Goal: Transaction & Acquisition: Purchase product/service

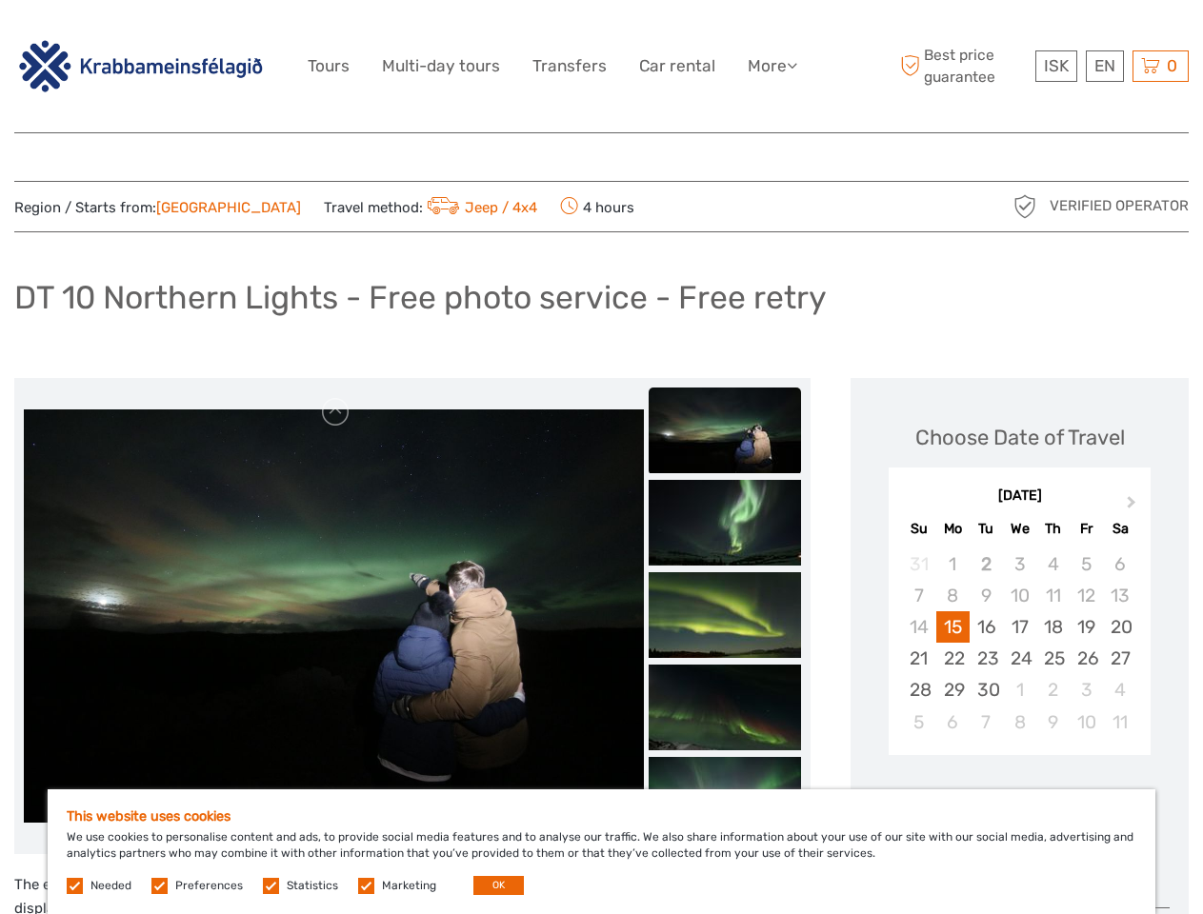
click at [770, 66] on link "More" at bounding box center [773, 66] width 50 height 28
click at [793, 65] on icon at bounding box center [792, 65] width 10 height 16
click at [1055, 66] on span "ISK" at bounding box center [1056, 65] width 25 height 19
click at [1104, 66] on div "EN English Español Deutsch" at bounding box center [1105, 65] width 38 height 31
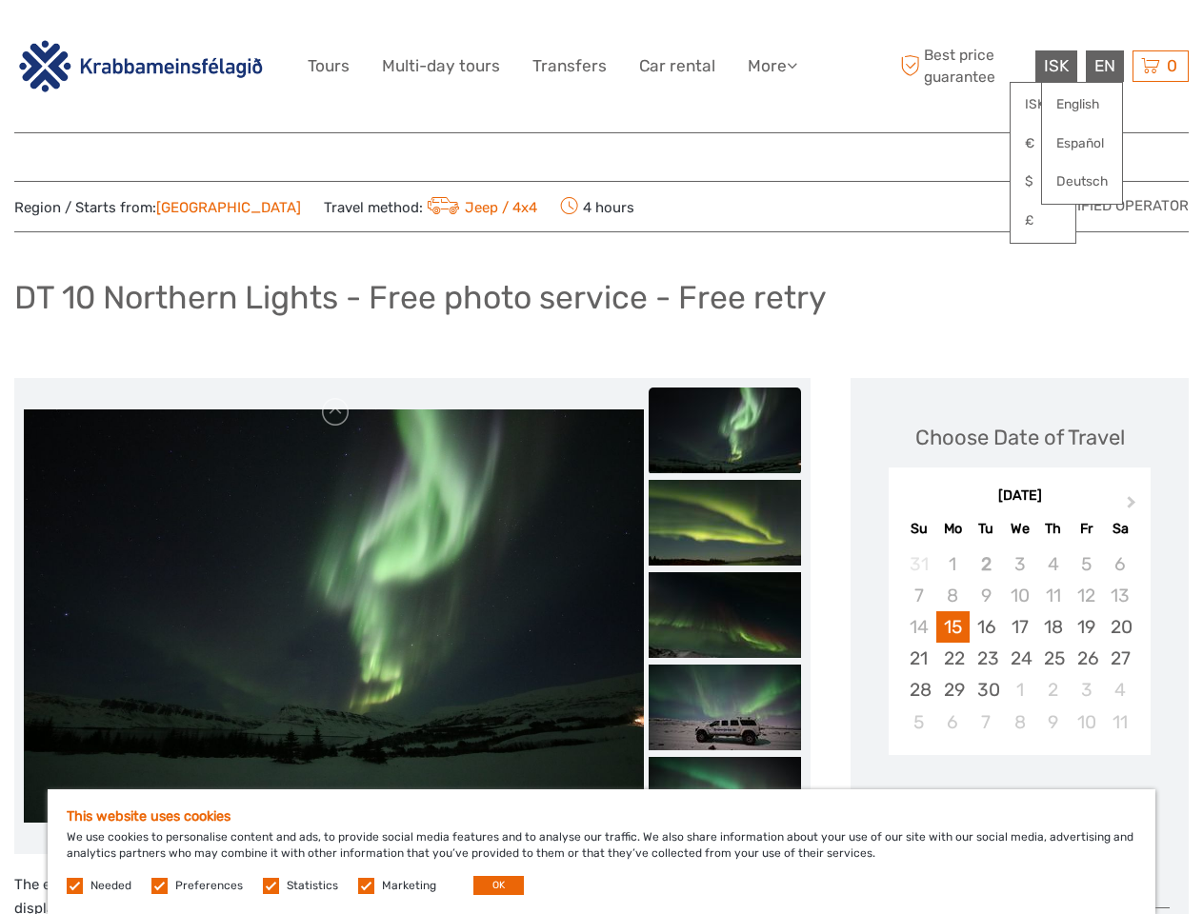
click at [1160, 66] on div "0 Items Total 0 ISK Checkout The shopping cart is empty." at bounding box center [1160, 65] width 56 height 31
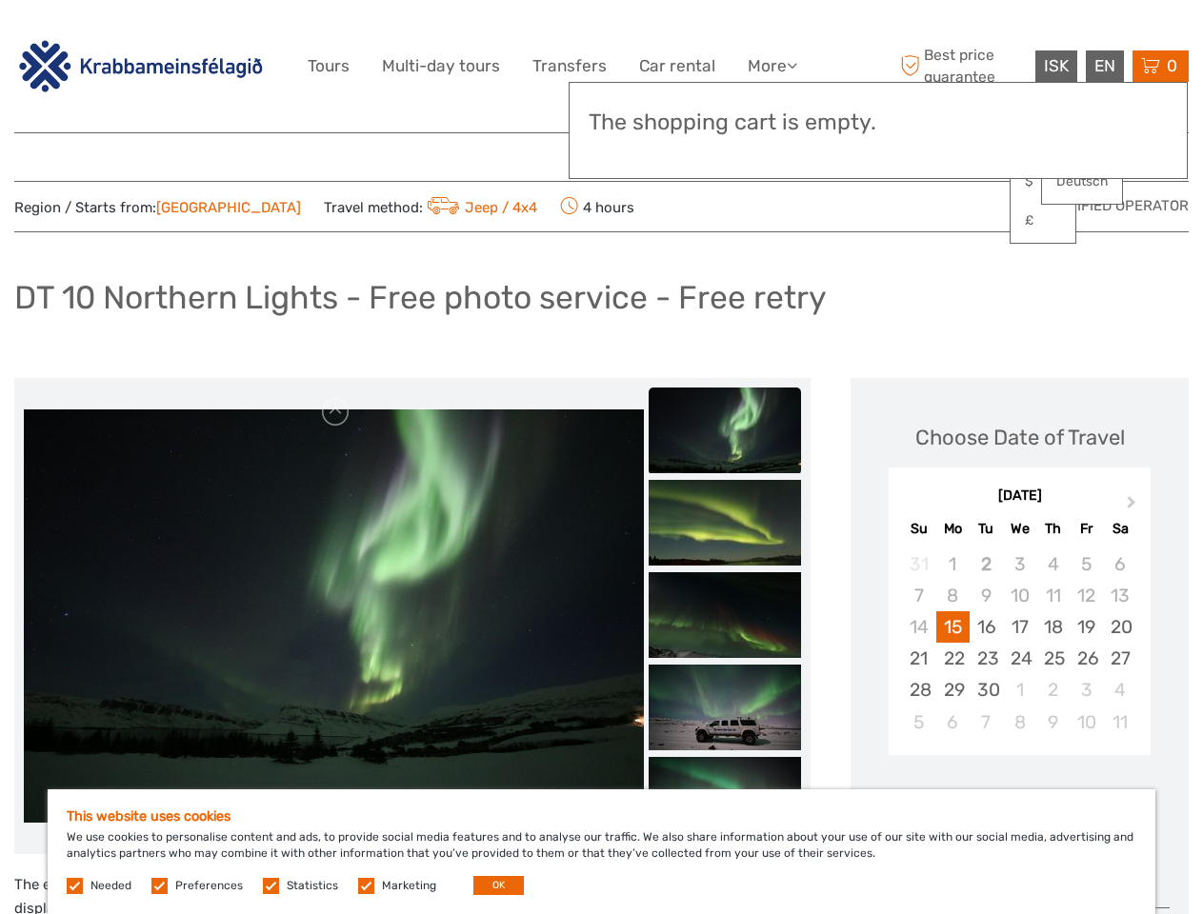
click at [333, 616] on img at bounding box center [334, 615] width 620 height 413
click at [336, 412] on link at bounding box center [336, 412] width 30 height 30
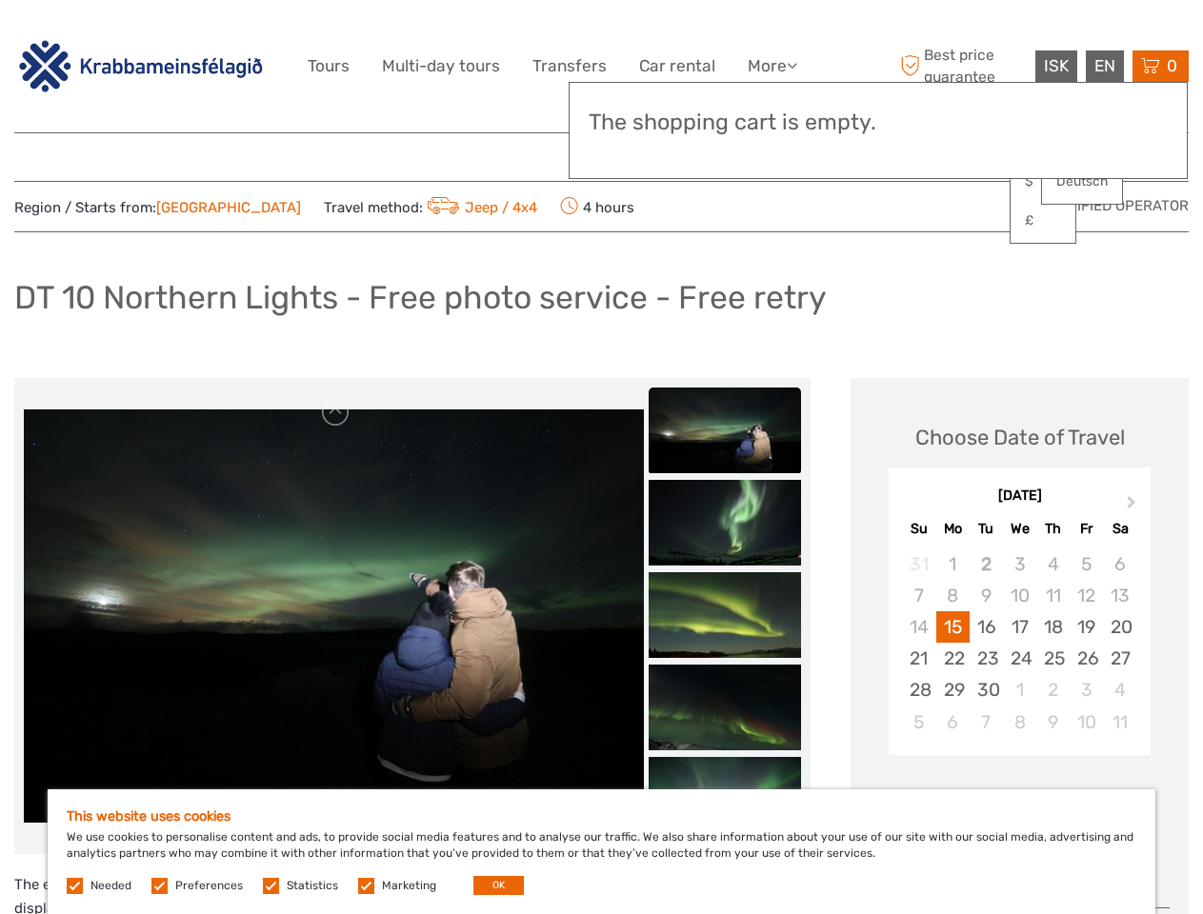
click at [725, 154] on div "Items Total 0 ISK Checkout The shopping cart is empty." at bounding box center [877, 130] width 619 height 97
click at [725, 153] on div "Items Total 0 ISK Checkout The shopping cart is empty." at bounding box center [877, 130] width 619 height 97
